Goal: Information Seeking & Learning: Learn about a topic

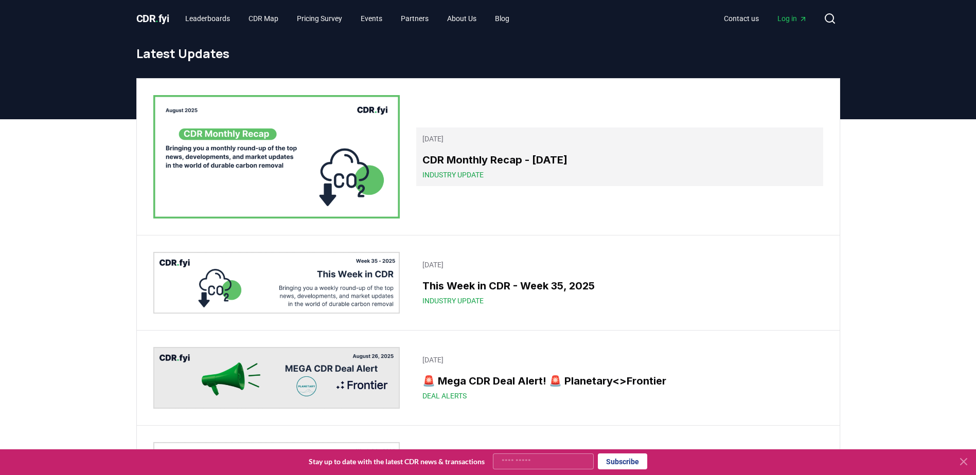
click at [556, 167] on h3 "CDR Monthly Recap - [DATE]" at bounding box center [619, 159] width 394 height 15
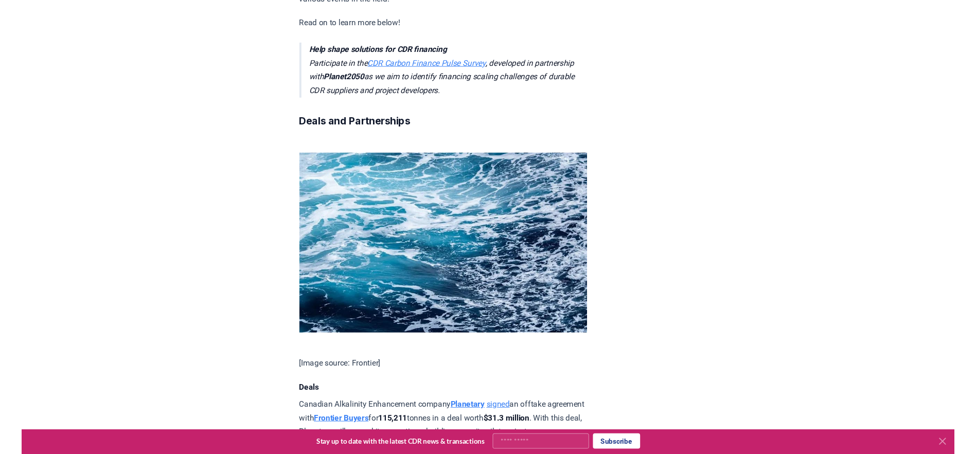
scroll to position [573, 0]
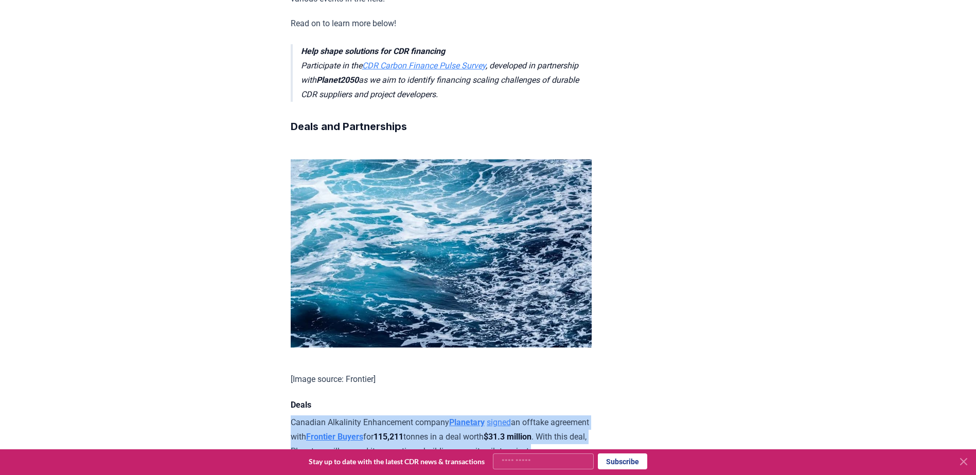
drag, startPoint x: 292, startPoint y: 283, endPoint x: 353, endPoint y: 324, distance: 73.1
click at [353, 416] on p "Canadian Alkalinity Enhancement company Planetary signed an offtake agreement w…" at bounding box center [441, 437] width 301 height 43
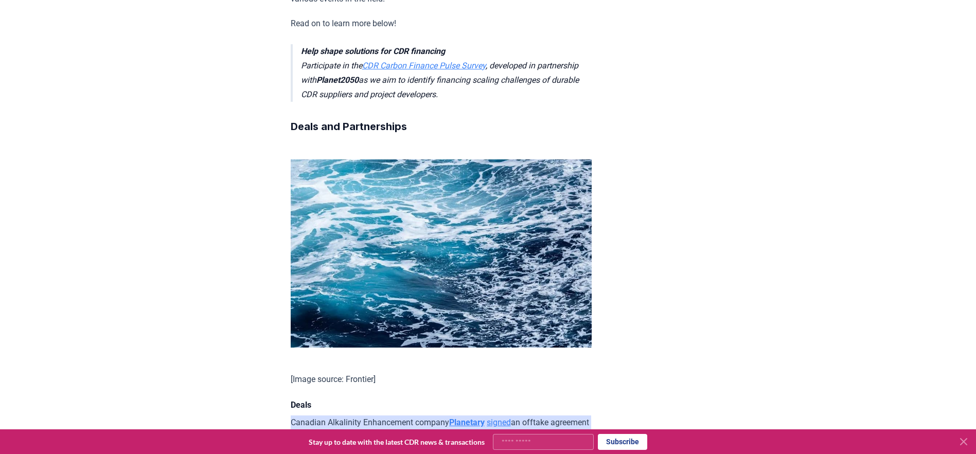
scroll to position [0, 0]
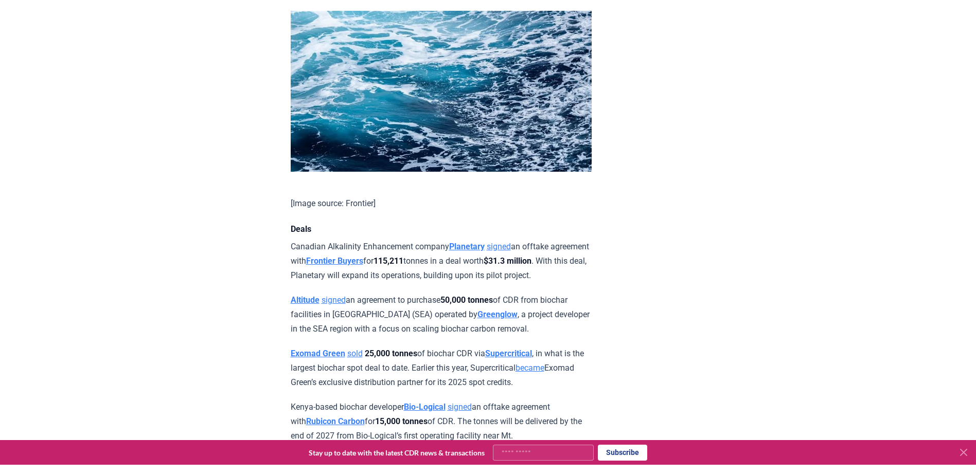
scroll to position [645, 0]
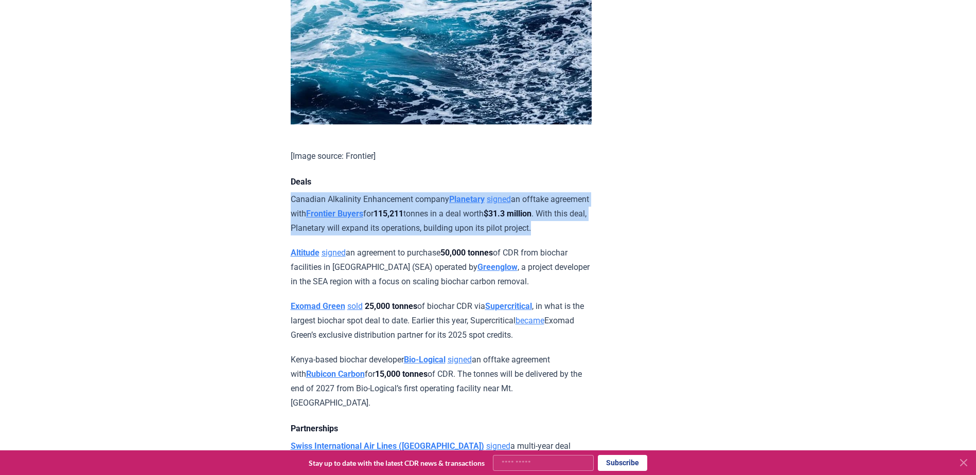
drag, startPoint x: 346, startPoint y: 258, endPoint x: 280, endPoint y: 215, distance: 78.3
copy p "Canadian Alkalinity Enhancement company Planetary signed an offtake agreement w…"
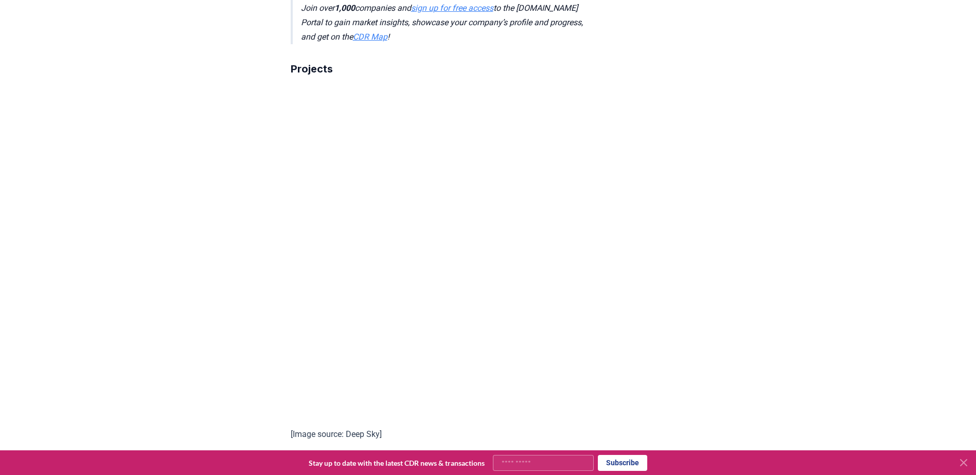
scroll to position [1487, 0]
